Goal: Transaction & Acquisition: Purchase product/service

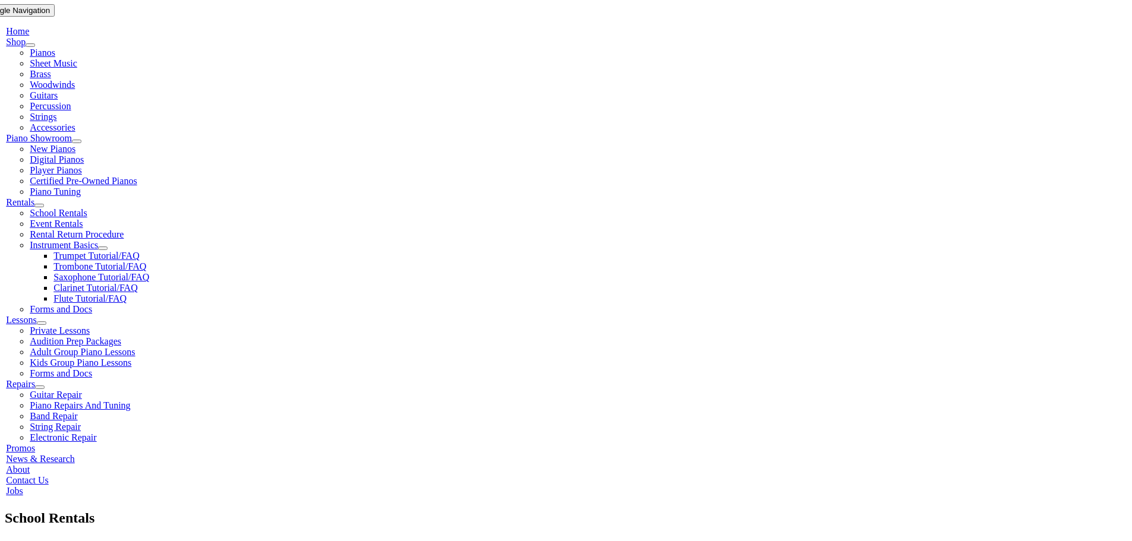
scroll to position [238, 0]
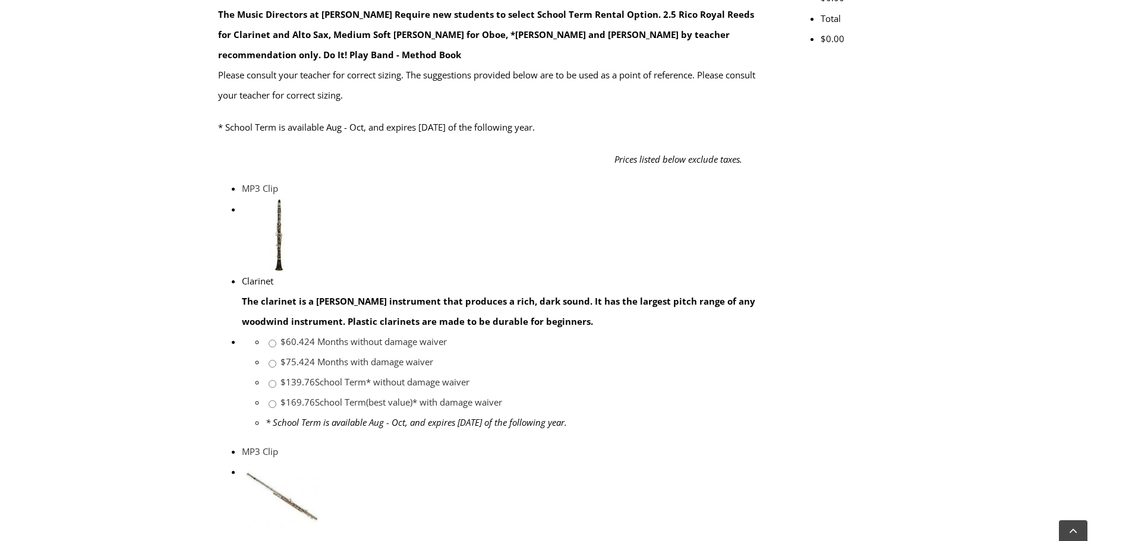
scroll to position [594, 0]
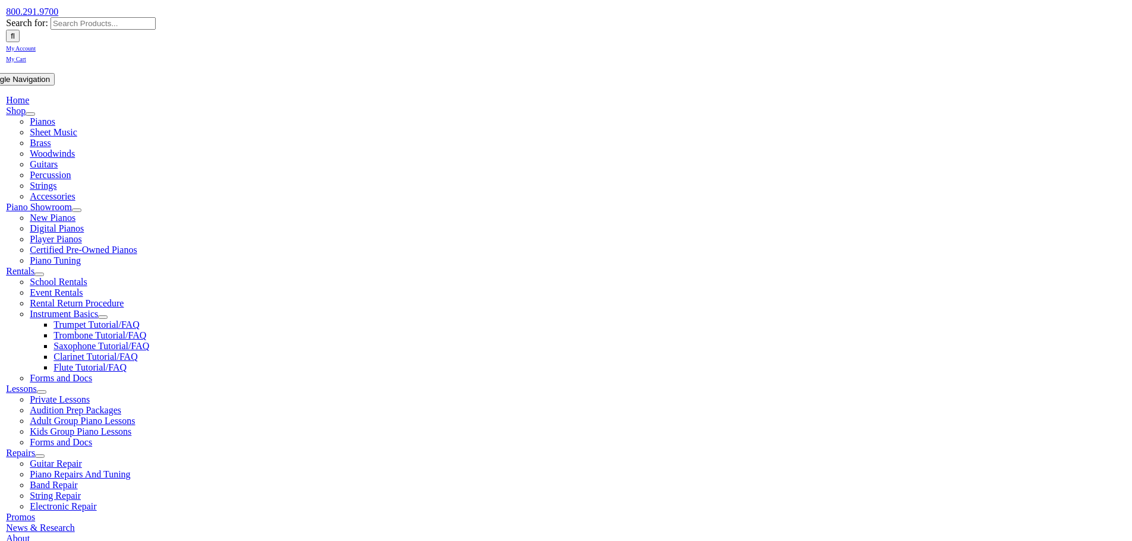
scroll to position [178, 0]
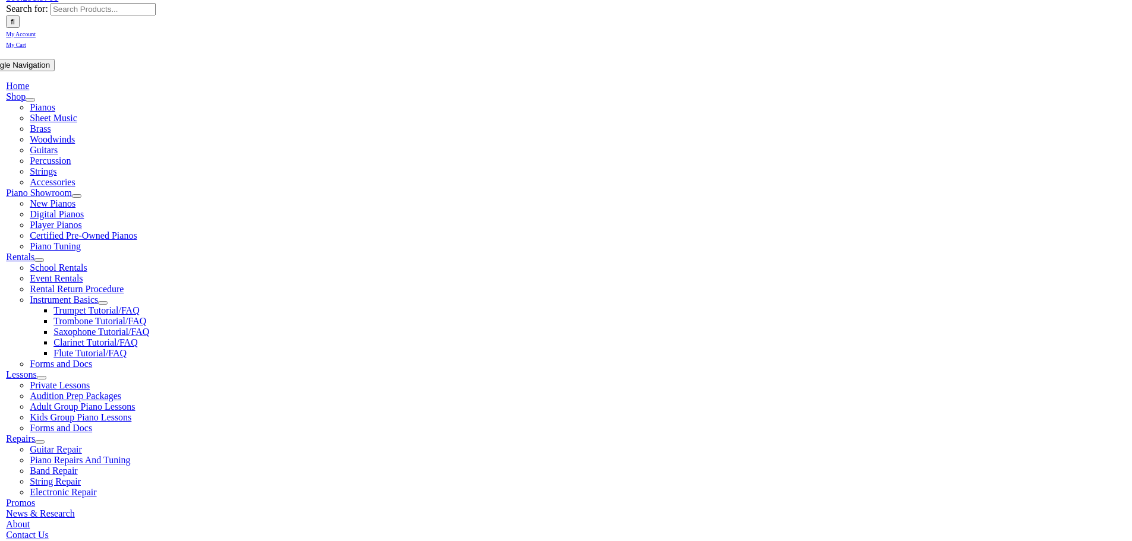
checkbox input"] "true"
drag, startPoint x: 261, startPoint y: 433, endPoint x: 352, endPoint y: 408, distance: 95.0
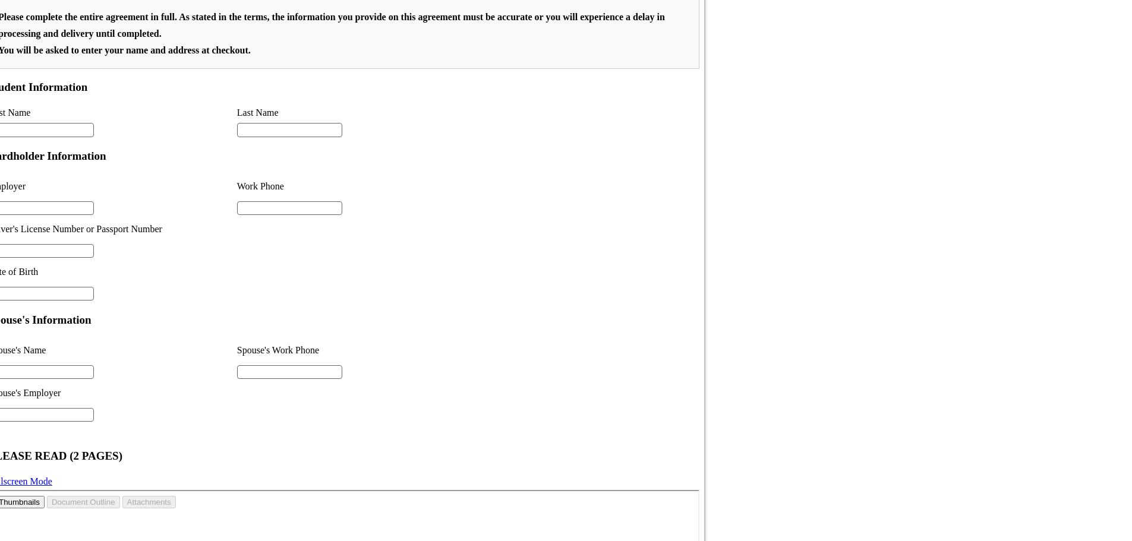
scroll to position [821, 0]
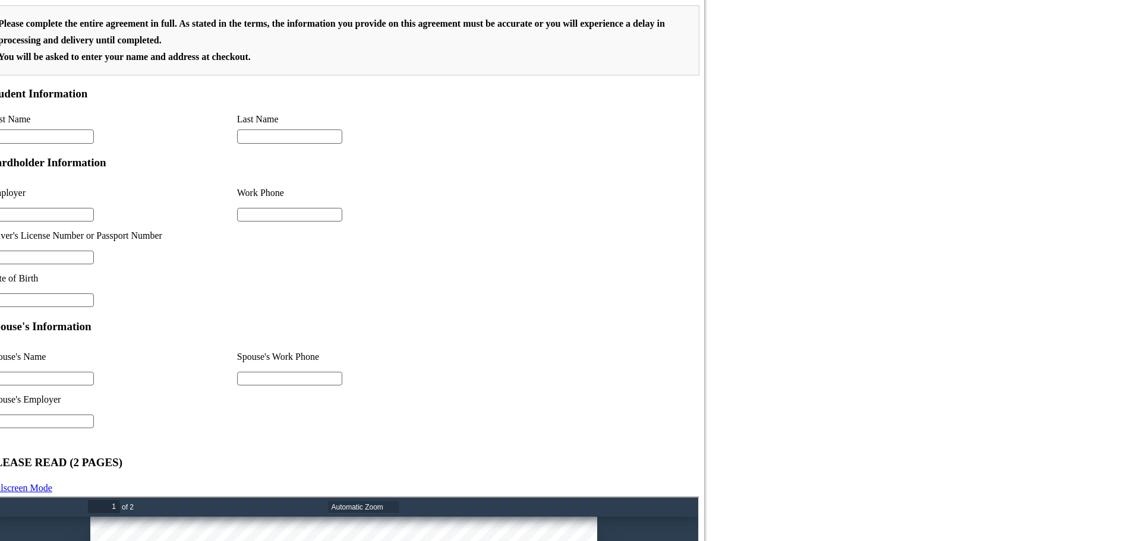
click at [615, 507] on button "Print" at bounding box center [624, 505] width 19 height 15
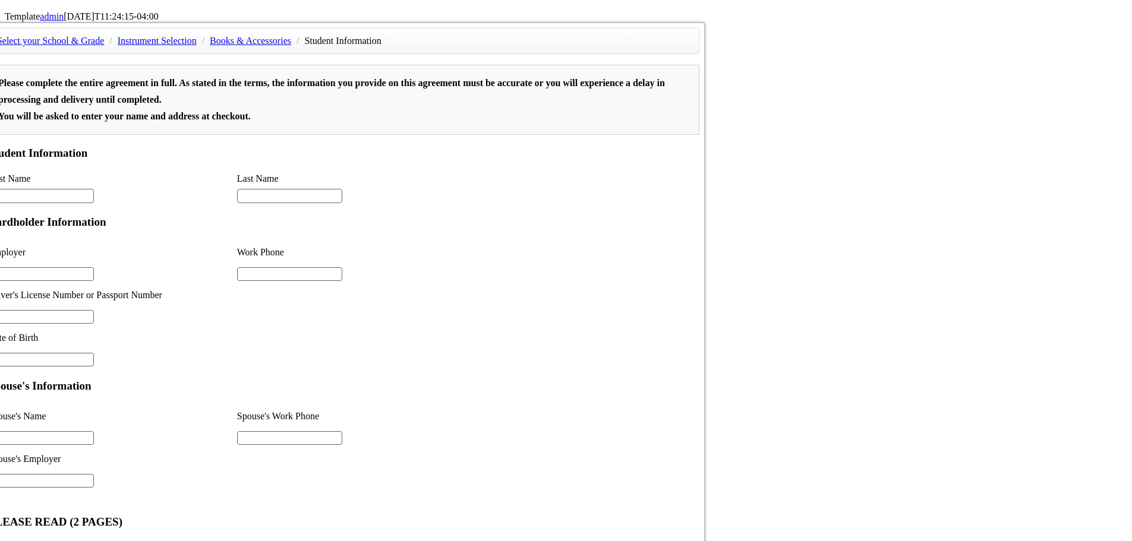
scroll to position [415, 0]
drag, startPoint x: 522, startPoint y: 589, endPoint x: 752, endPoint y: 699, distance: 254.6
type input "2"
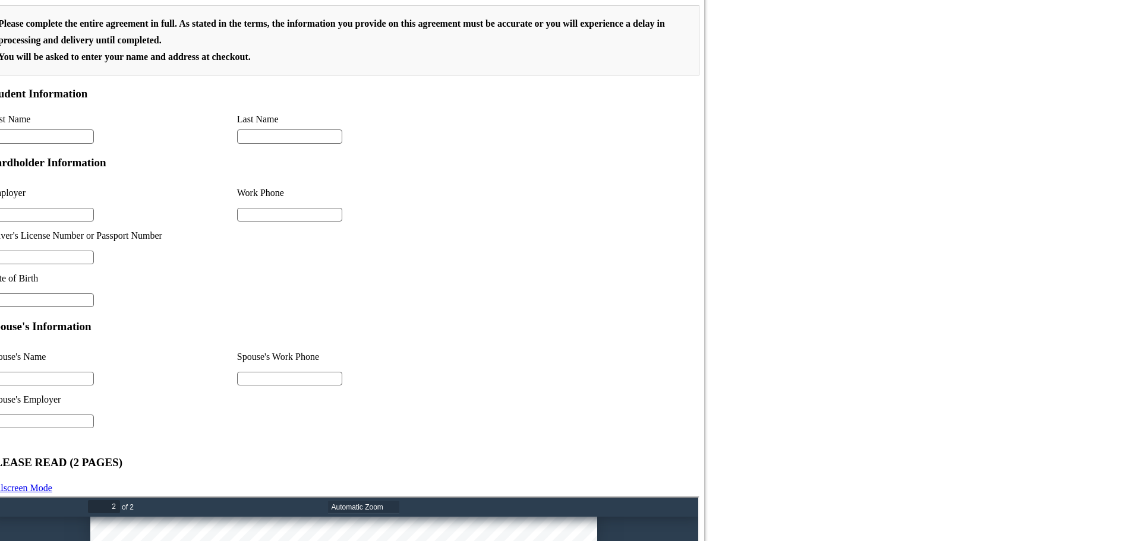
scroll to position [785, 0]
